Goal: Find specific page/section: Find specific page/section

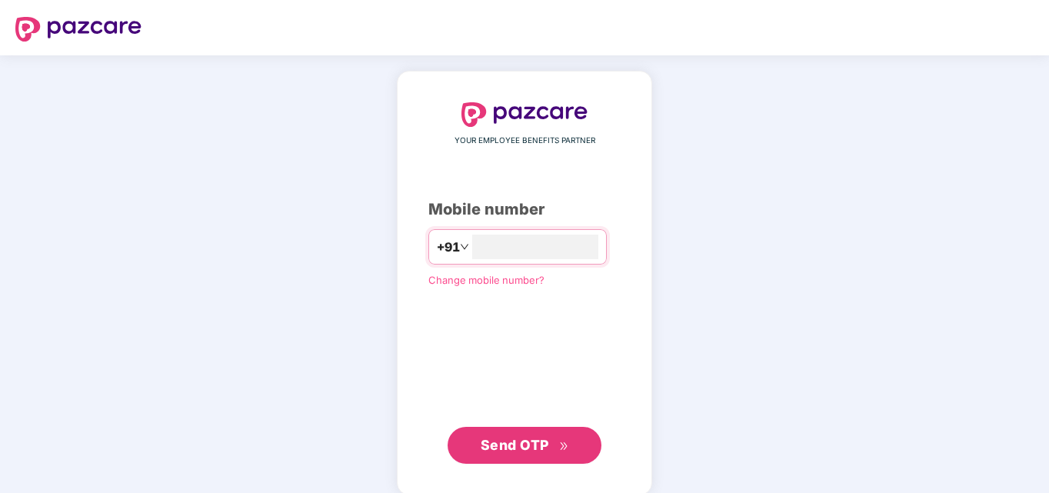
type input "**********"
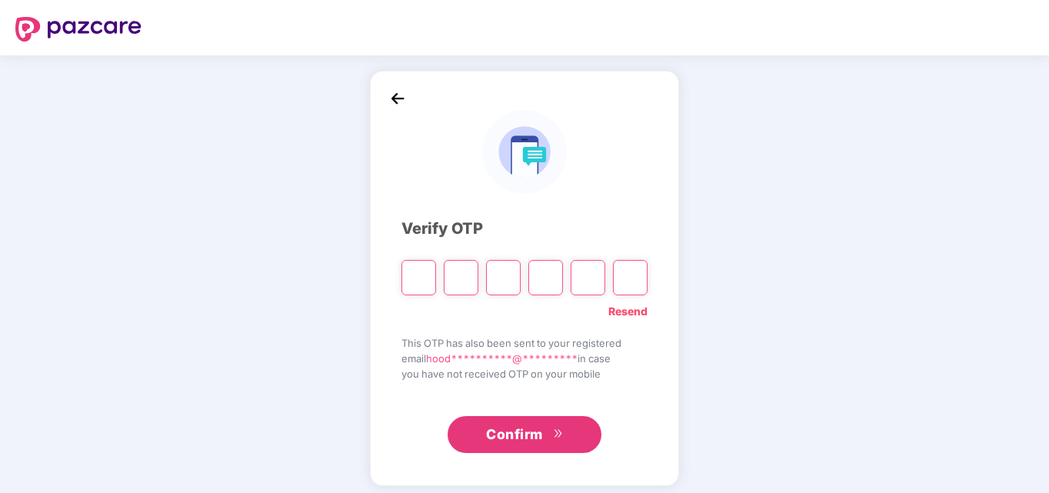
type input "*"
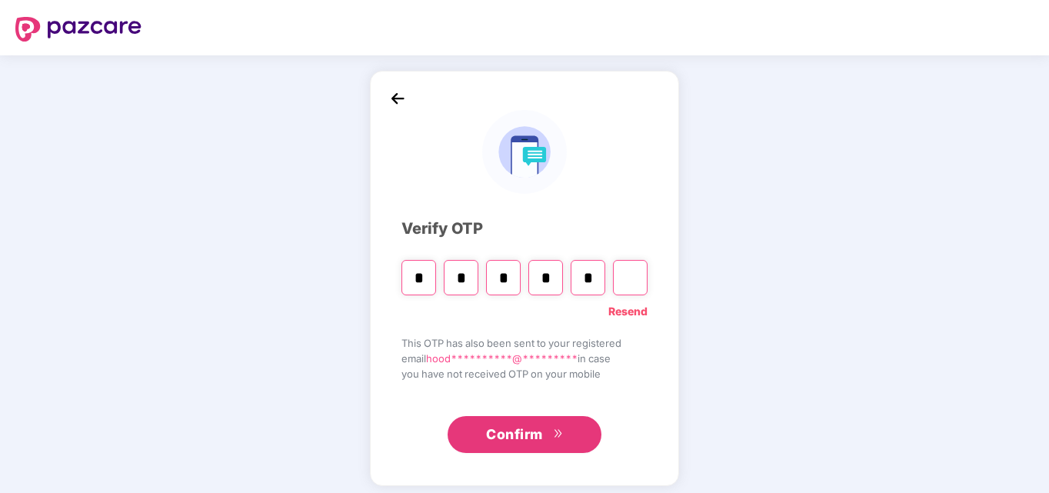
type input "*"
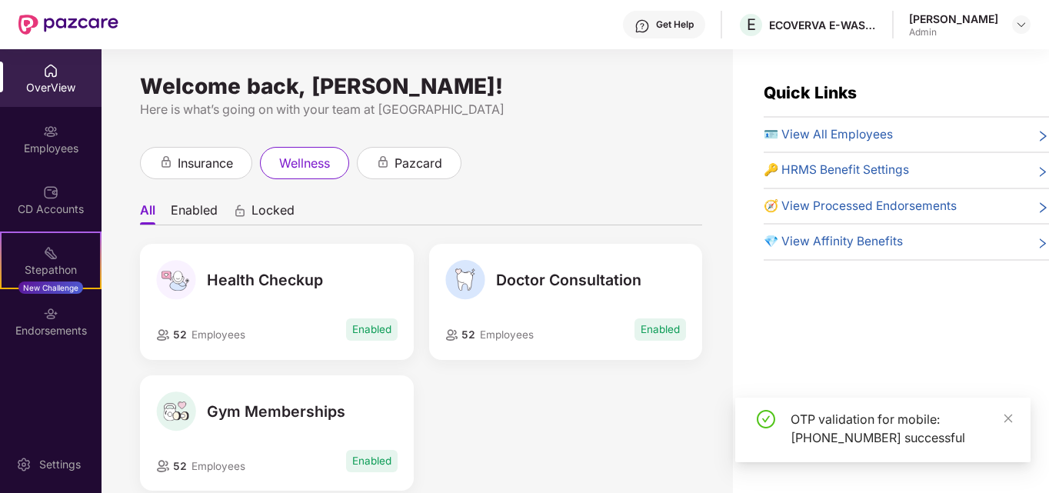
click at [939, 133] on div "🪪 View All Employees" at bounding box center [906, 134] width 285 height 18
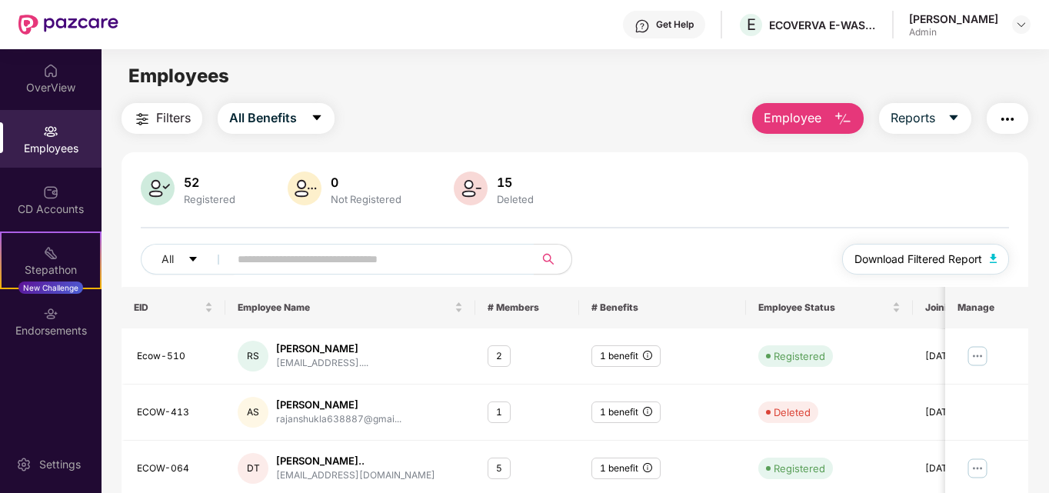
click at [992, 260] on img "button" at bounding box center [994, 258] width 8 height 9
click at [948, 108] on button "Reports" at bounding box center [925, 118] width 92 height 31
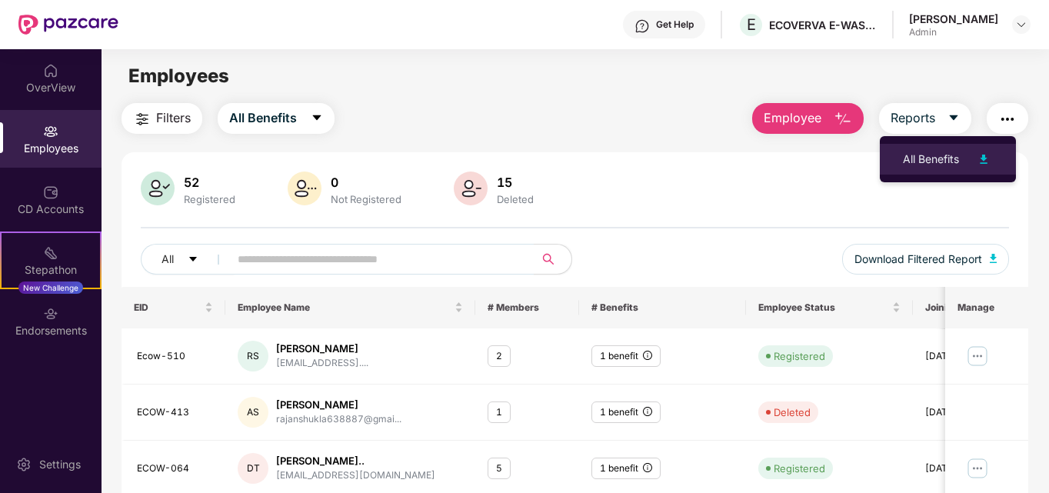
click at [984, 161] on img at bounding box center [983, 159] width 18 height 18
